Goal: Check status: Check status

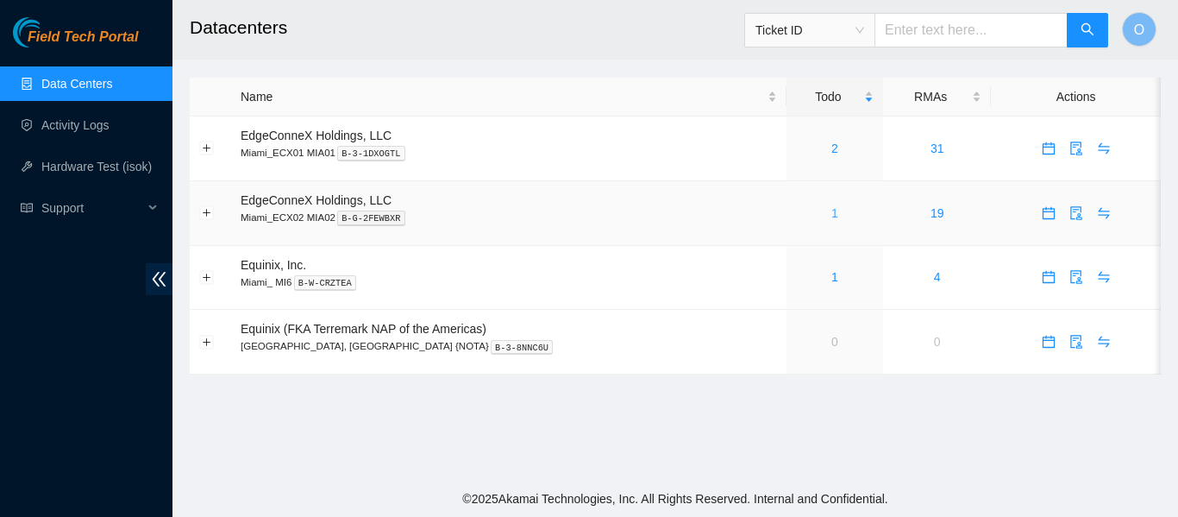
click at [832, 216] on link "1" at bounding box center [835, 213] width 7 height 14
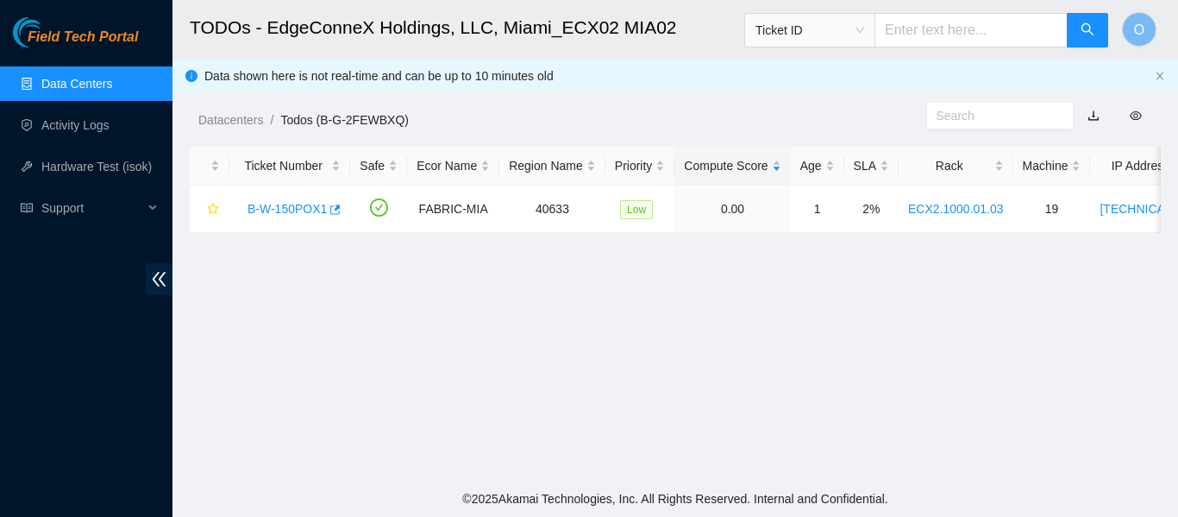
click at [84, 77] on link "Data Centers" at bounding box center [76, 84] width 71 height 14
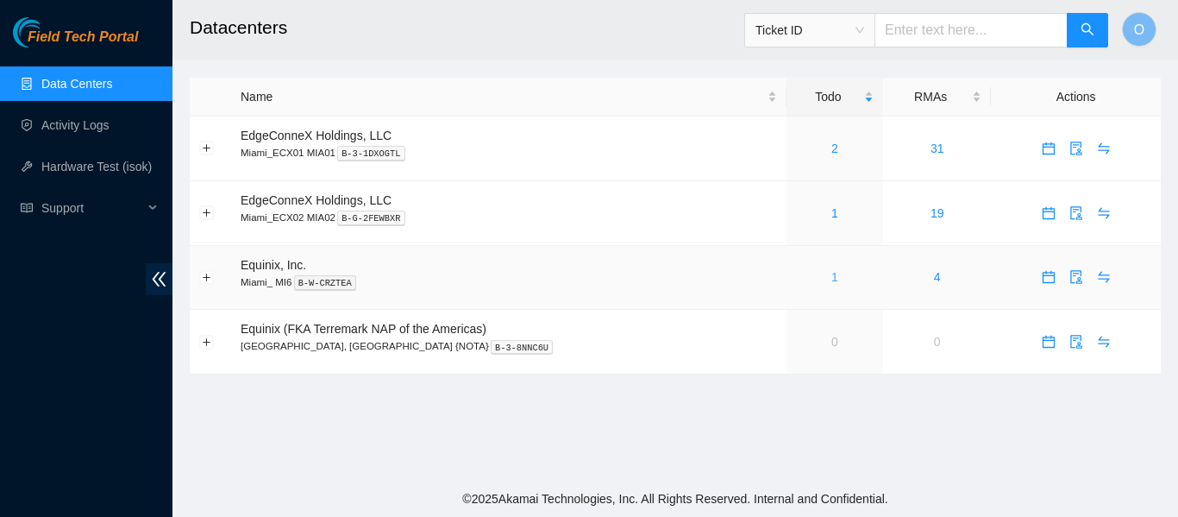
click at [832, 278] on link "1" at bounding box center [835, 277] width 7 height 14
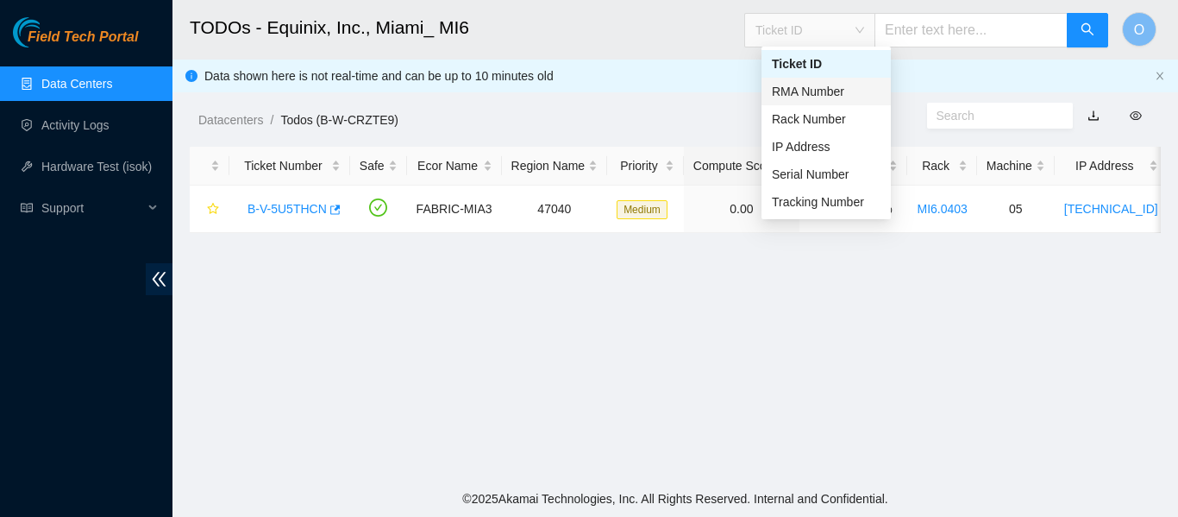
drag, startPoint x: 883, startPoint y: 39, endPoint x: 812, endPoint y: 95, distance: 90.9
click at [812, 95] on div "RMA Number" at bounding box center [826, 91] width 109 height 19
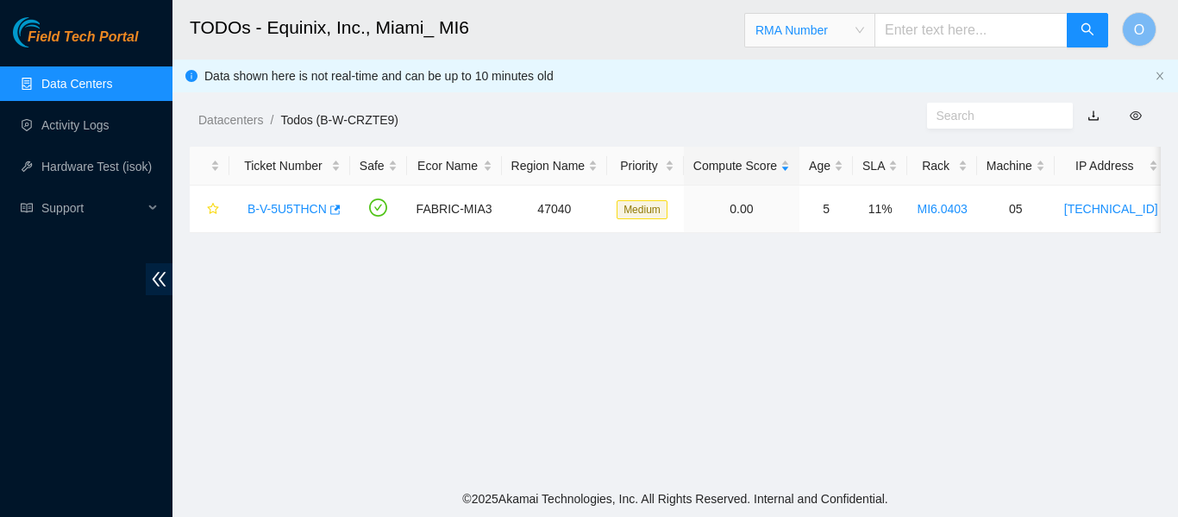
click at [930, 33] on input "text" at bounding box center [971, 30] width 193 height 35
type input "b"
type input "B-W-13GZREO"
click at [1086, 33] on icon "search" at bounding box center [1088, 29] width 12 height 12
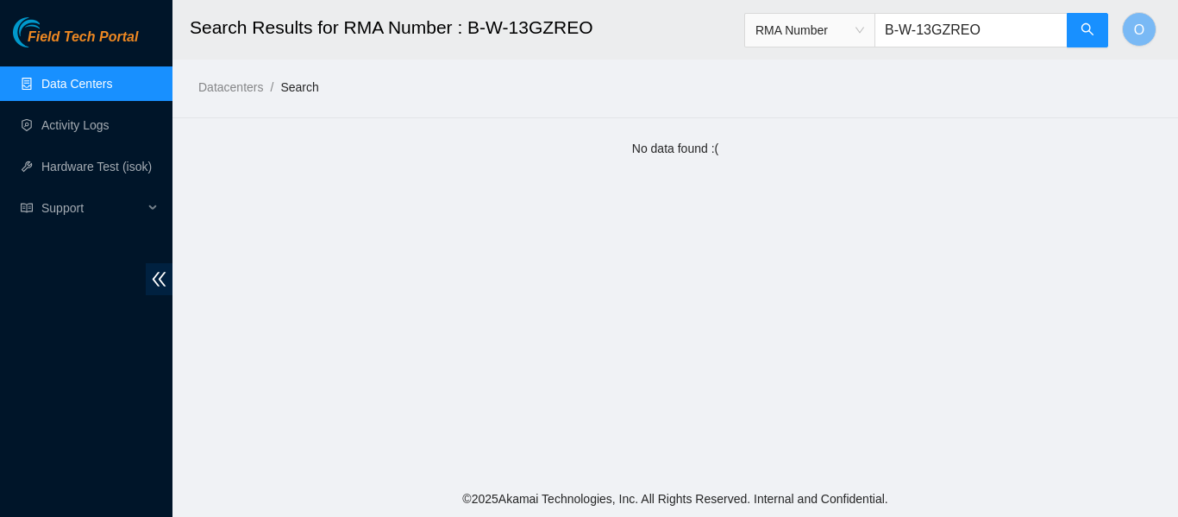
click at [993, 27] on input "B-W-13GZREO" at bounding box center [971, 30] width 193 height 35
type input "B-W-13GZRE0"
click at [1085, 36] on icon "search" at bounding box center [1088, 29] width 14 height 14
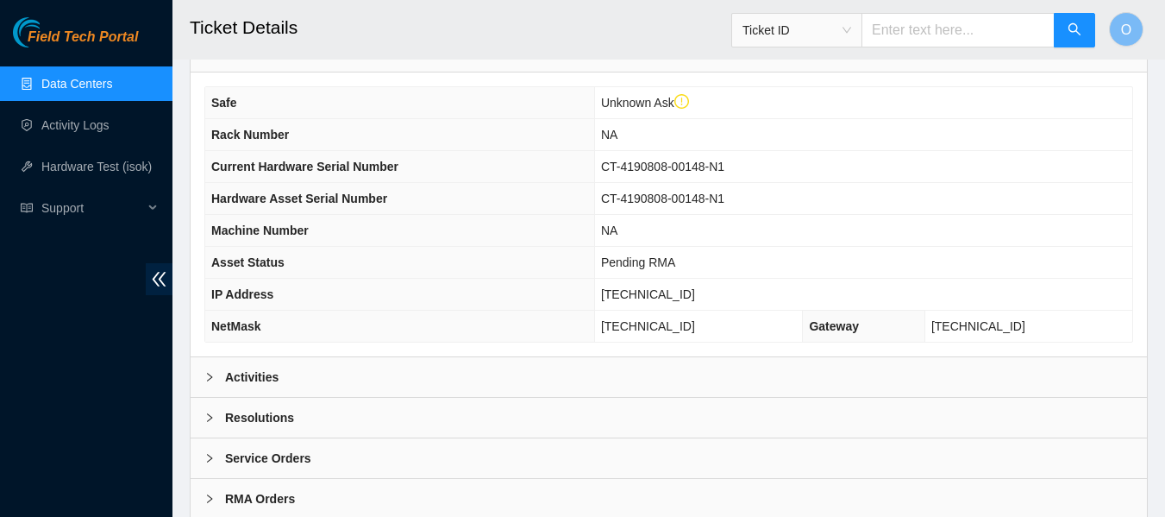
scroll to position [668, 0]
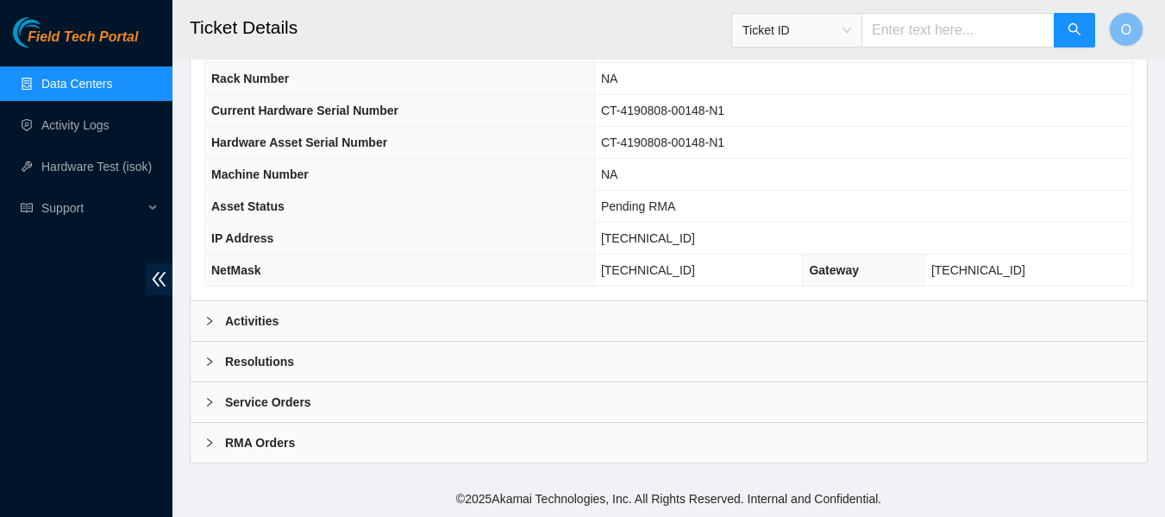
click at [273, 437] on b "RMA Orders" at bounding box center [260, 442] width 70 height 19
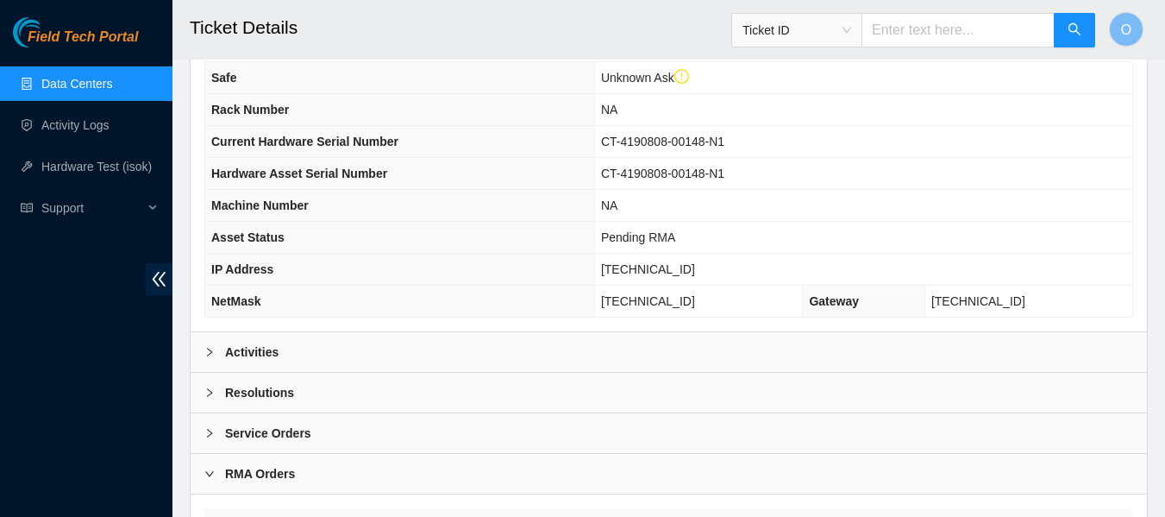
scroll to position [636, 0]
click at [263, 348] on b "Activities" at bounding box center [251, 352] width 53 height 19
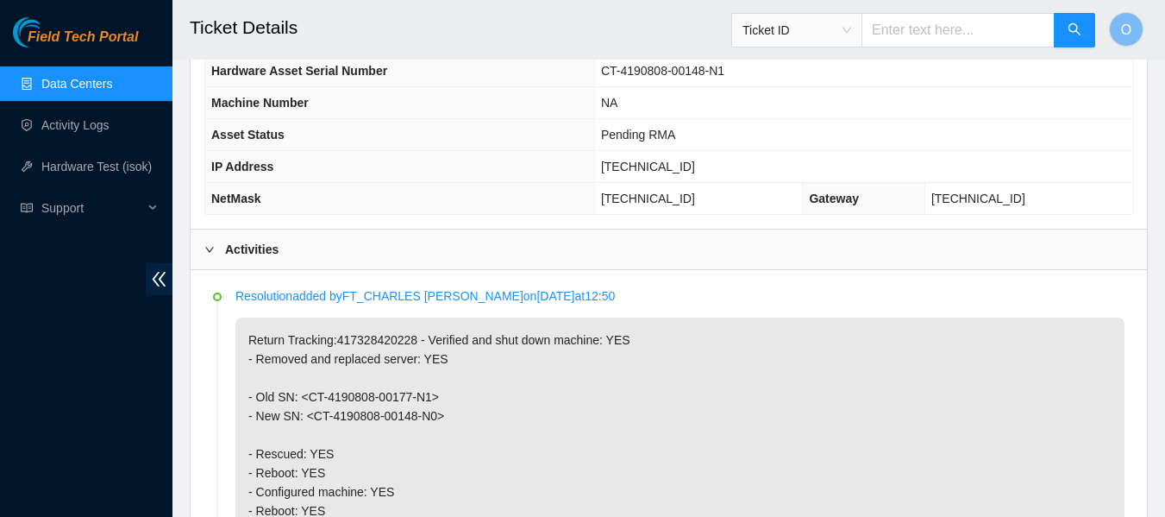
scroll to position [738, 0]
click at [235, 256] on b "Activities" at bounding box center [251, 251] width 53 height 19
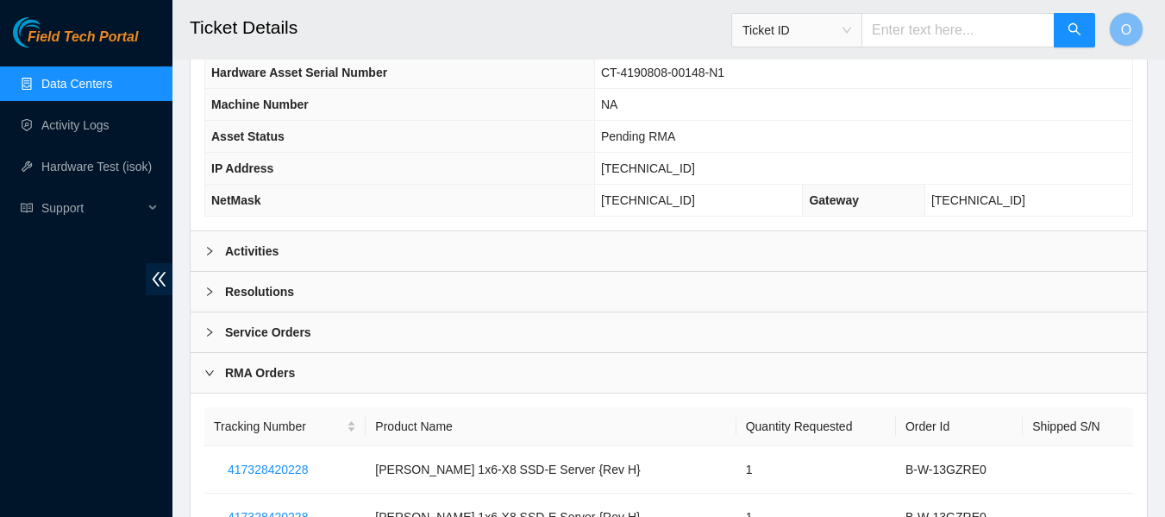
scroll to position [877, 0]
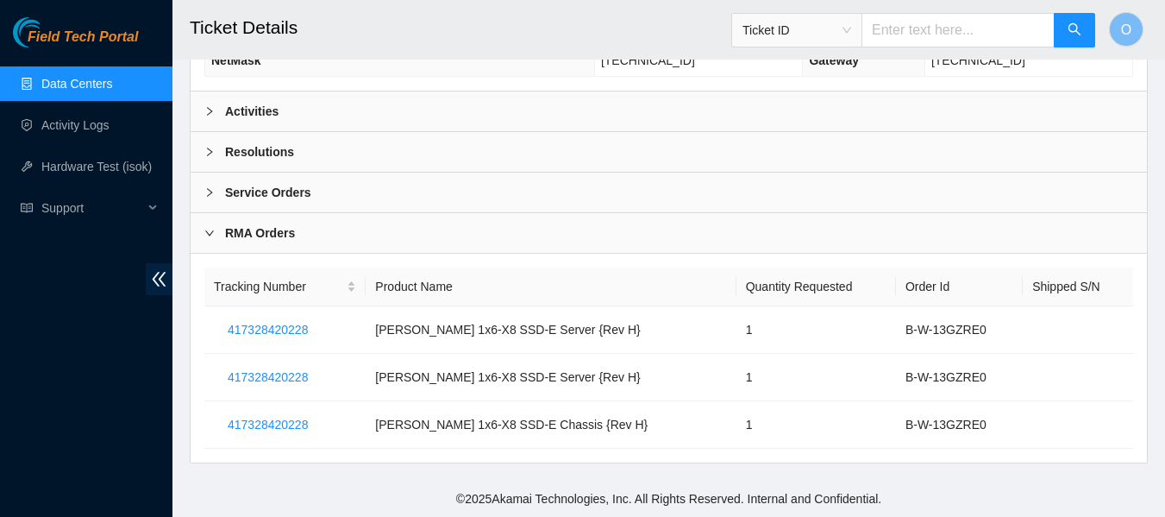
click at [267, 183] on b "Service Orders" at bounding box center [268, 192] width 86 height 19
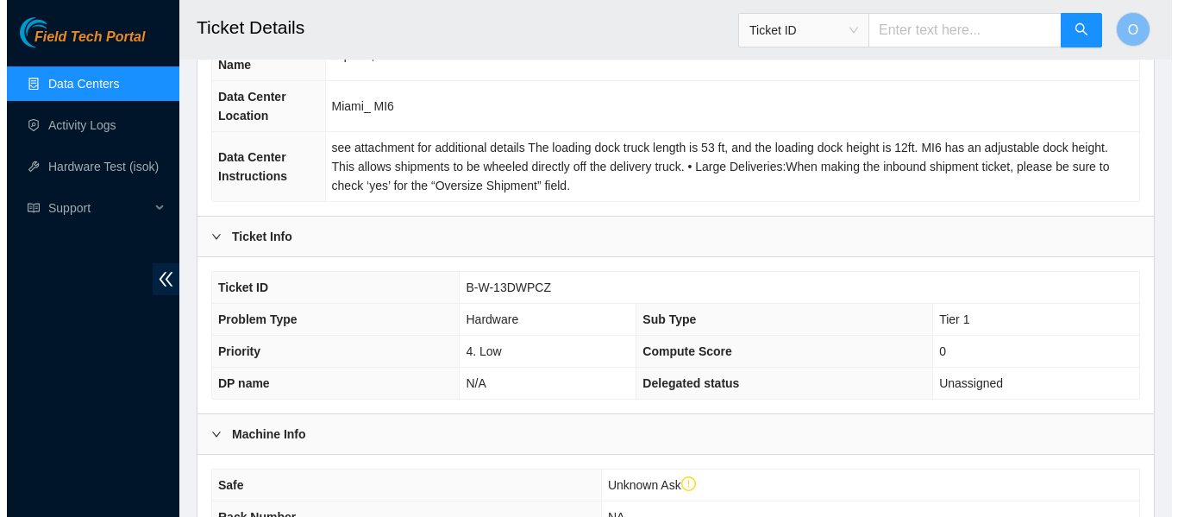
scroll to position [0, 0]
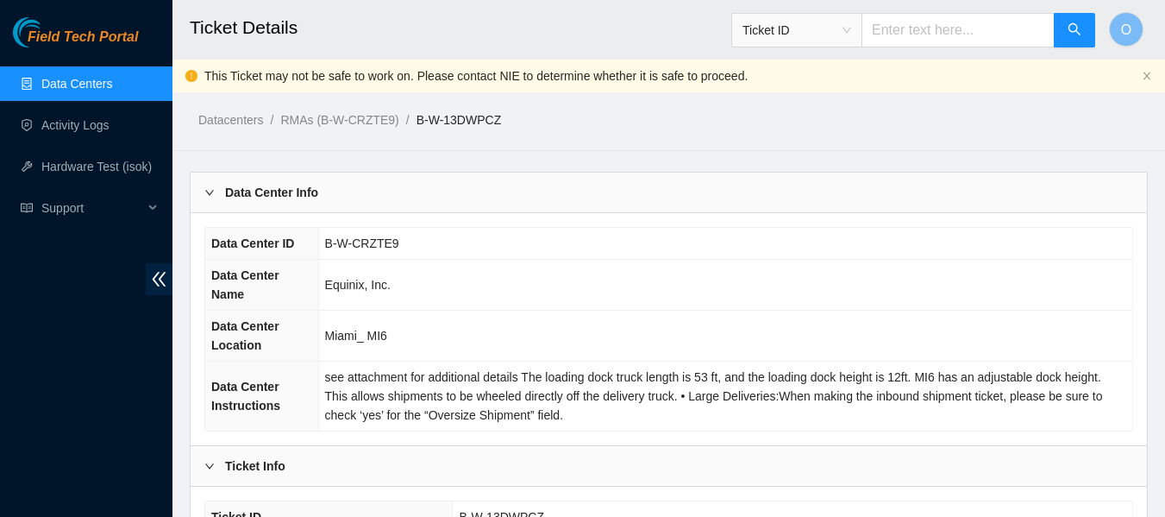
click at [81, 78] on link "Data Centers" at bounding box center [76, 84] width 71 height 14
